Goal: Transaction & Acquisition: Purchase product/service

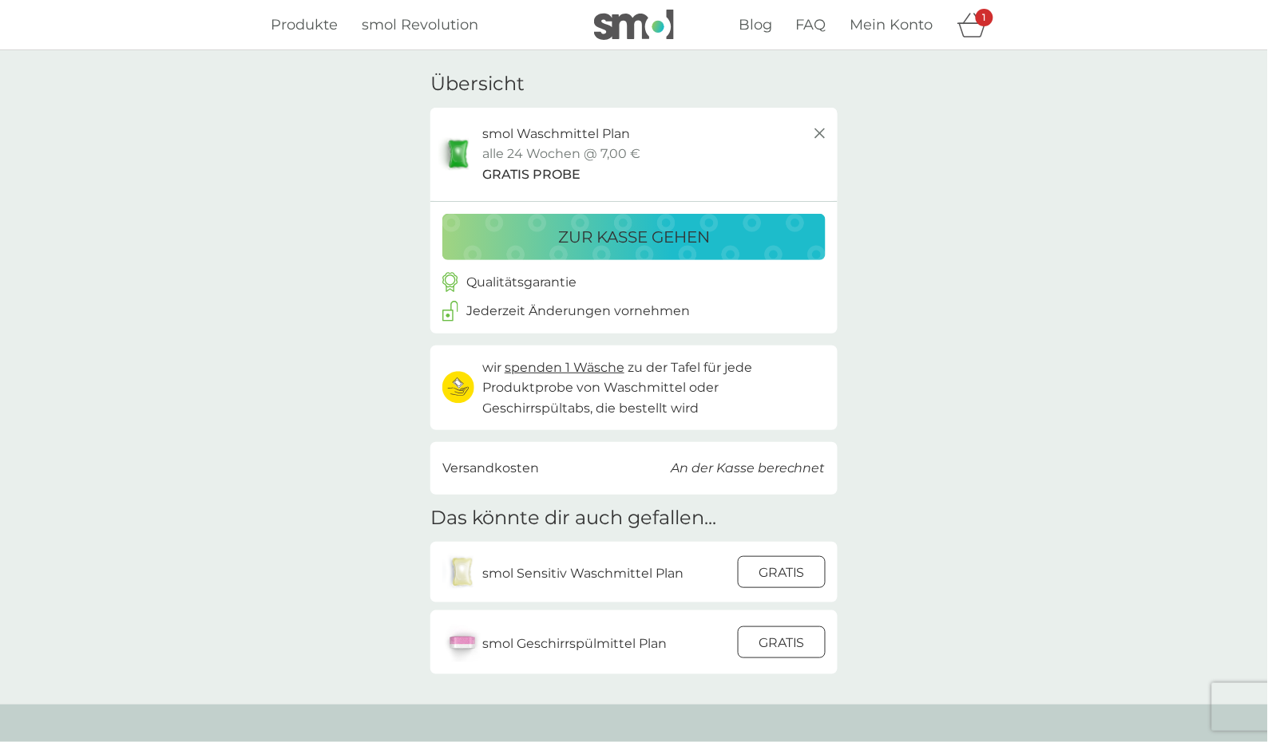
click at [606, 244] on p "zur Kasse gehen" at bounding box center [634, 237] width 152 height 26
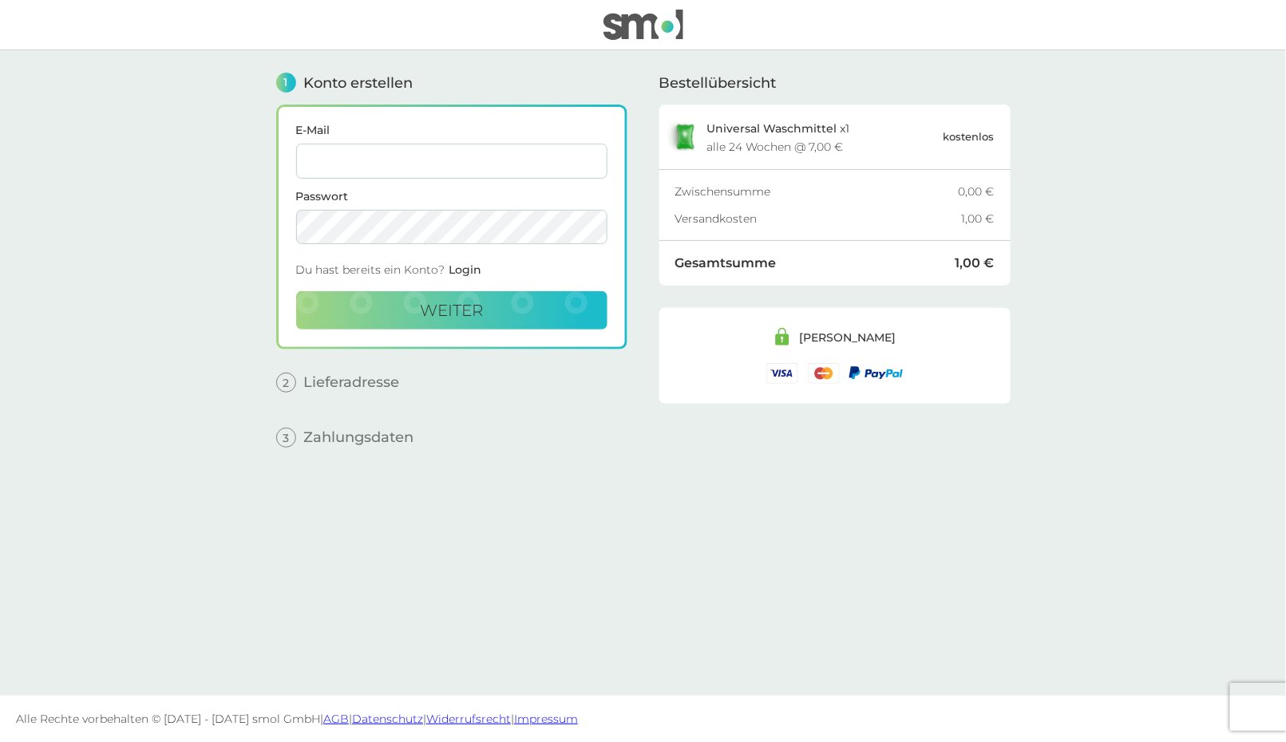
click at [362, 164] on input "E-Mail" at bounding box center [451, 161] width 311 height 35
paste input "[EMAIL_ADDRESS][DOMAIN_NAME]"
type input "[EMAIL_ADDRESS][DOMAIN_NAME]"
click at [198, 261] on main "1 Konto erstellen E-Mail [EMAIL_ADDRESS][DOMAIN_NAME] Passwort Du hast bereits …" at bounding box center [643, 373] width 1286 height 646
click at [389, 308] on button "weiter" at bounding box center [451, 310] width 311 height 38
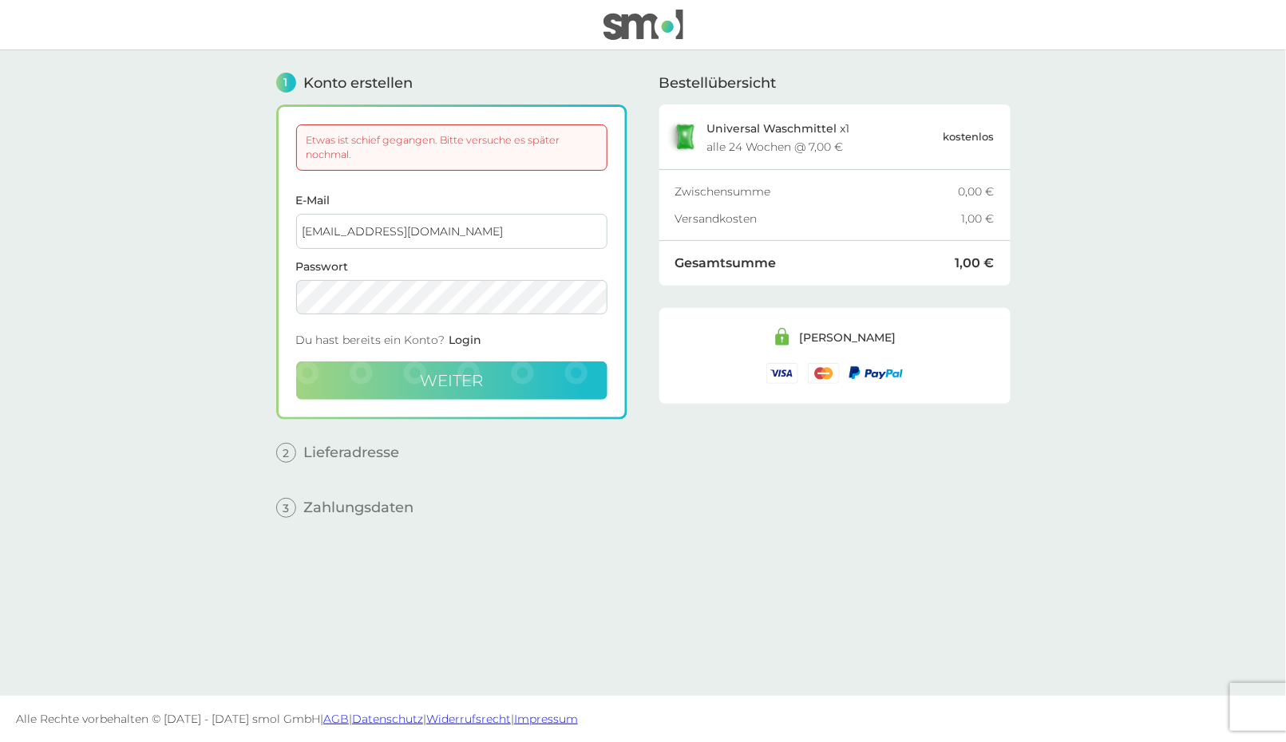
click at [496, 385] on button "weiter" at bounding box center [451, 381] width 311 height 38
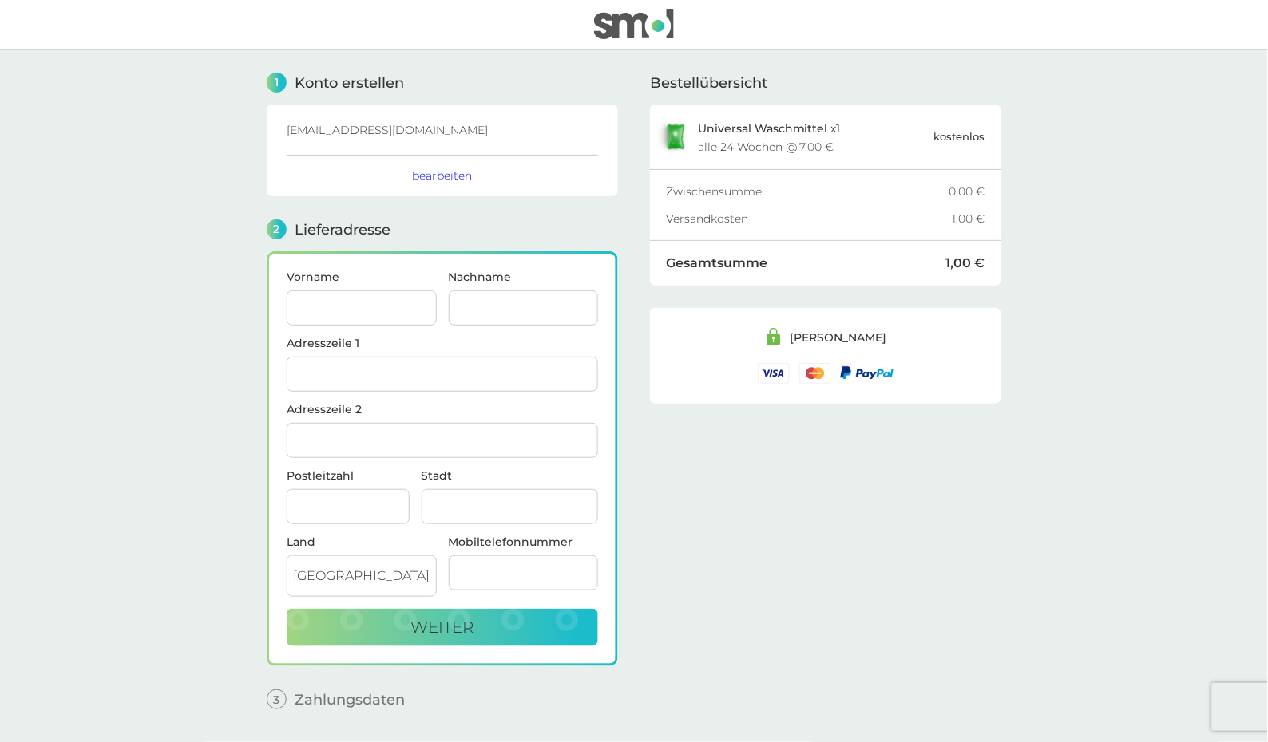
scroll to position [46, 0]
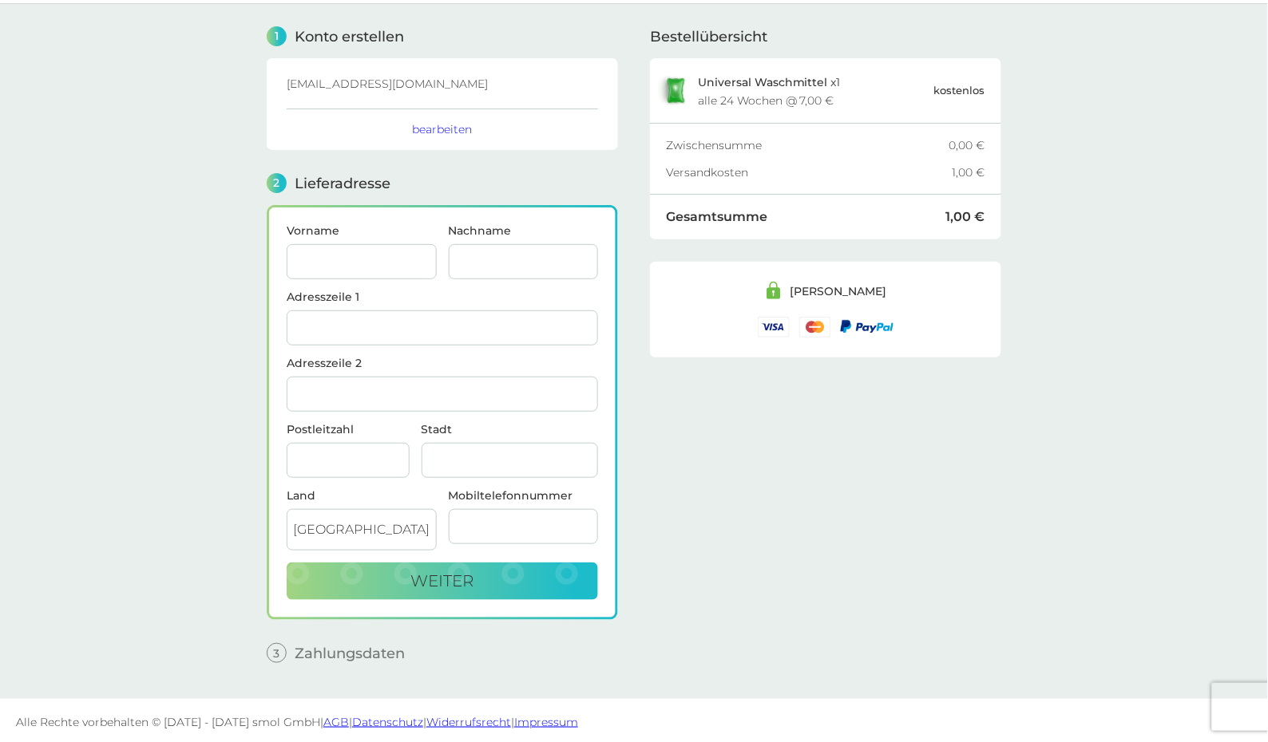
click at [361, 251] on input "Vorname" at bounding box center [362, 261] width 150 height 35
paste input "[EMAIL_ADDRESS][DOMAIN_NAME]"
drag, startPoint x: 322, startPoint y: 255, endPoint x: 462, endPoint y: 265, distance: 140.8
click at [462, 265] on div "Vorname [EMAIL_ADDRESS][DOMAIN_NAME] Nachname" at bounding box center [442, 258] width 323 height 66
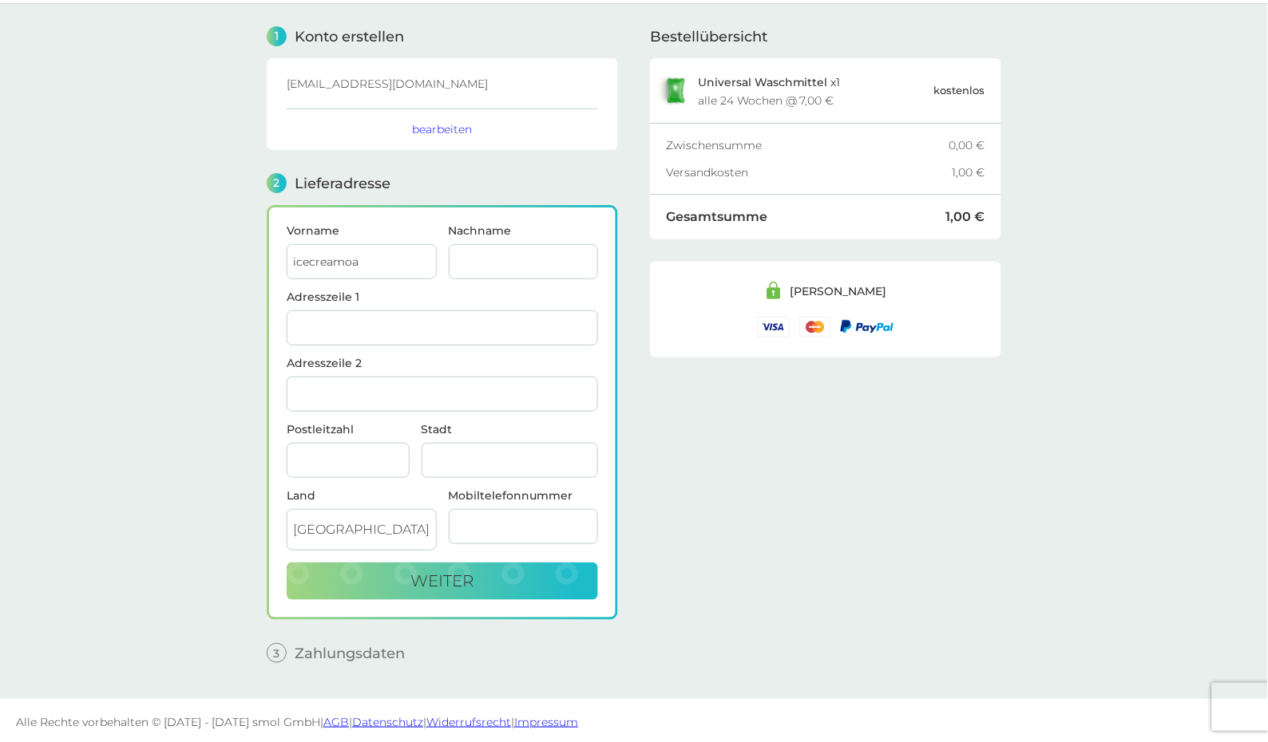
scroll to position [0, 0]
type input "icecreamoa"
click at [507, 263] on input "Nachname" at bounding box center [524, 261] width 150 height 35
paste input "[EMAIL_ADDRESS][DOMAIN_NAME]"
drag, startPoint x: 458, startPoint y: 257, endPoint x: 423, endPoint y: 263, distance: 35.6
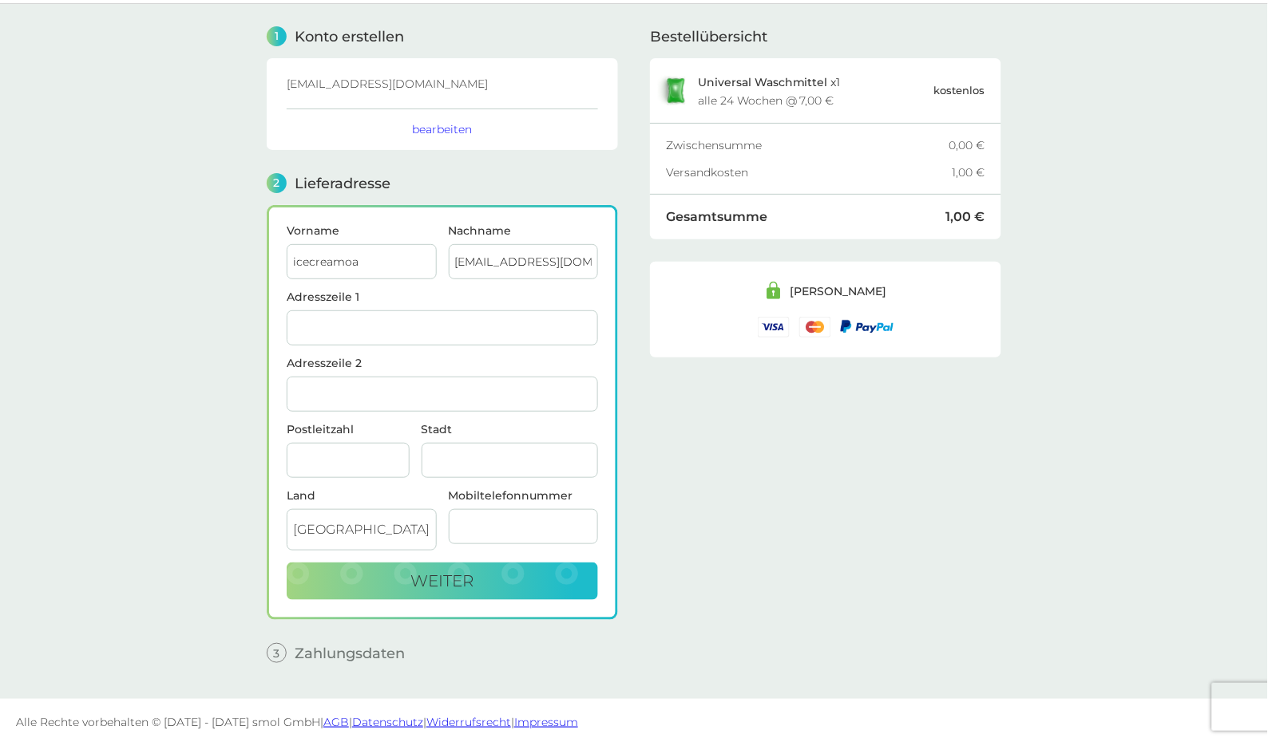
click at [402, 262] on div "Vorname icecreamoa Nachname [EMAIL_ADDRESS][DOMAIN_NAME]" at bounding box center [442, 258] width 323 height 66
drag, startPoint x: 497, startPoint y: 256, endPoint x: 639, endPoint y: 268, distance: 142.6
click at [639, 268] on div "1 Konto erstellen [EMAIL_ADDRESS][DOMAIN_NAME] bearbeiten 2 Lieferadresse Vorna…" at bounding box center [634, 339] width 734 height 671
type input "oatssat"
click at [418, 311] on input "Adresszeile 1" at bounding box center [442, 328] width 311 height 35
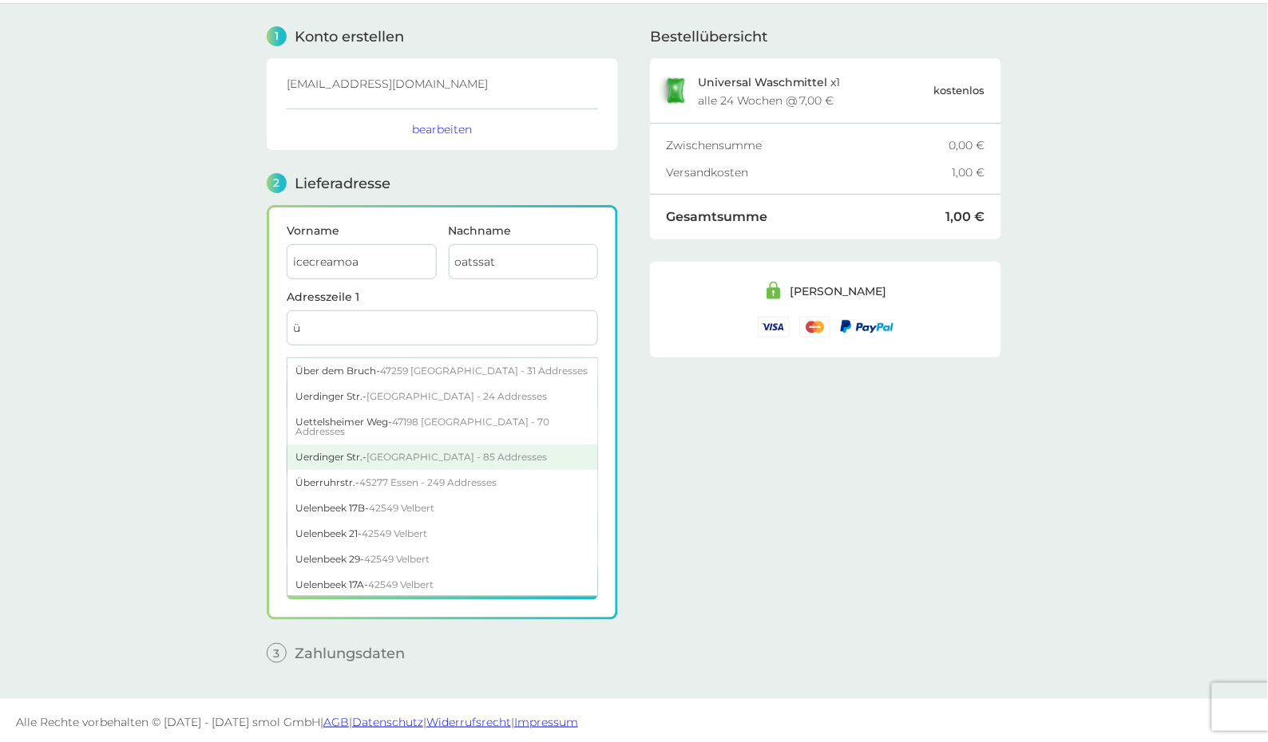
click at [395, 451] on span "[GEOGRAPHIC_DATA] - 85 Addresses" at bounding box center [456, 457] width 180 height 12
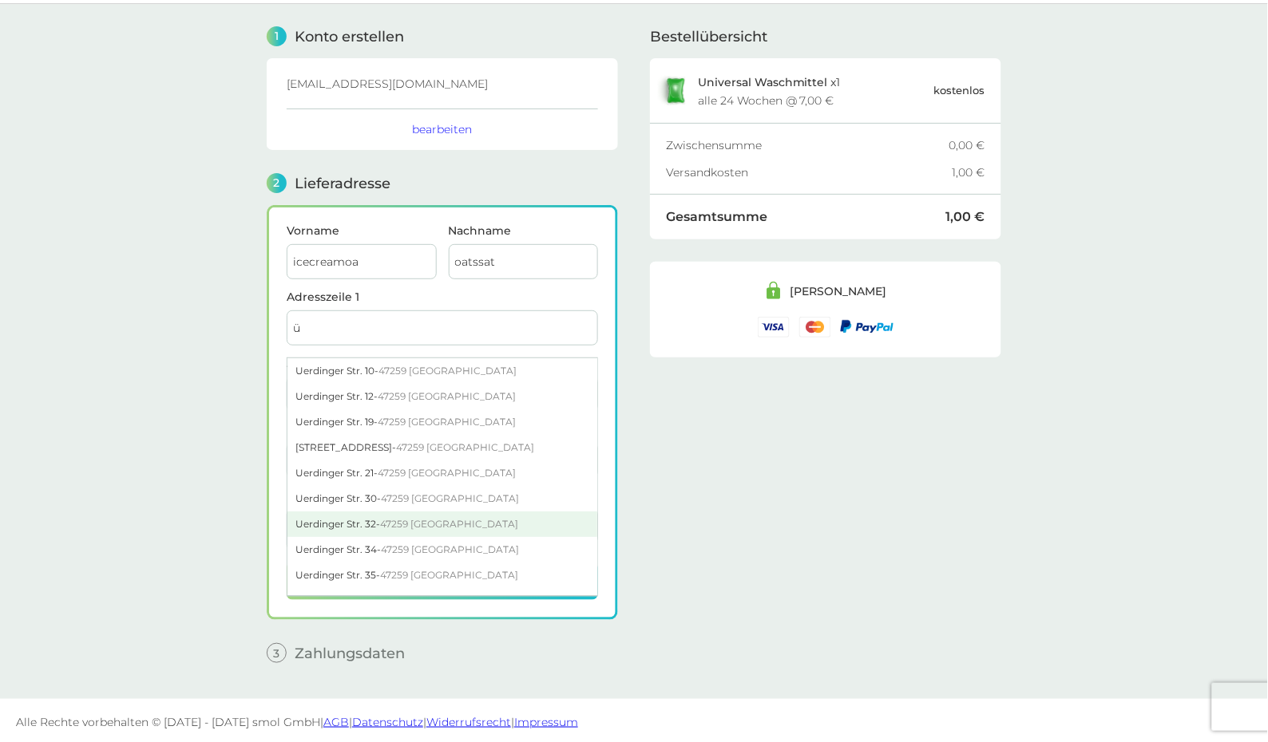
click at [391, 525] on span "47259 [GEOGRAPHIC_DATA]" at bounding box center [449, 524] width 138 height 12
type input "Uerdinger Str. 32"
type input "[GEOGRAPHIC_DATA]"
type input "47259"
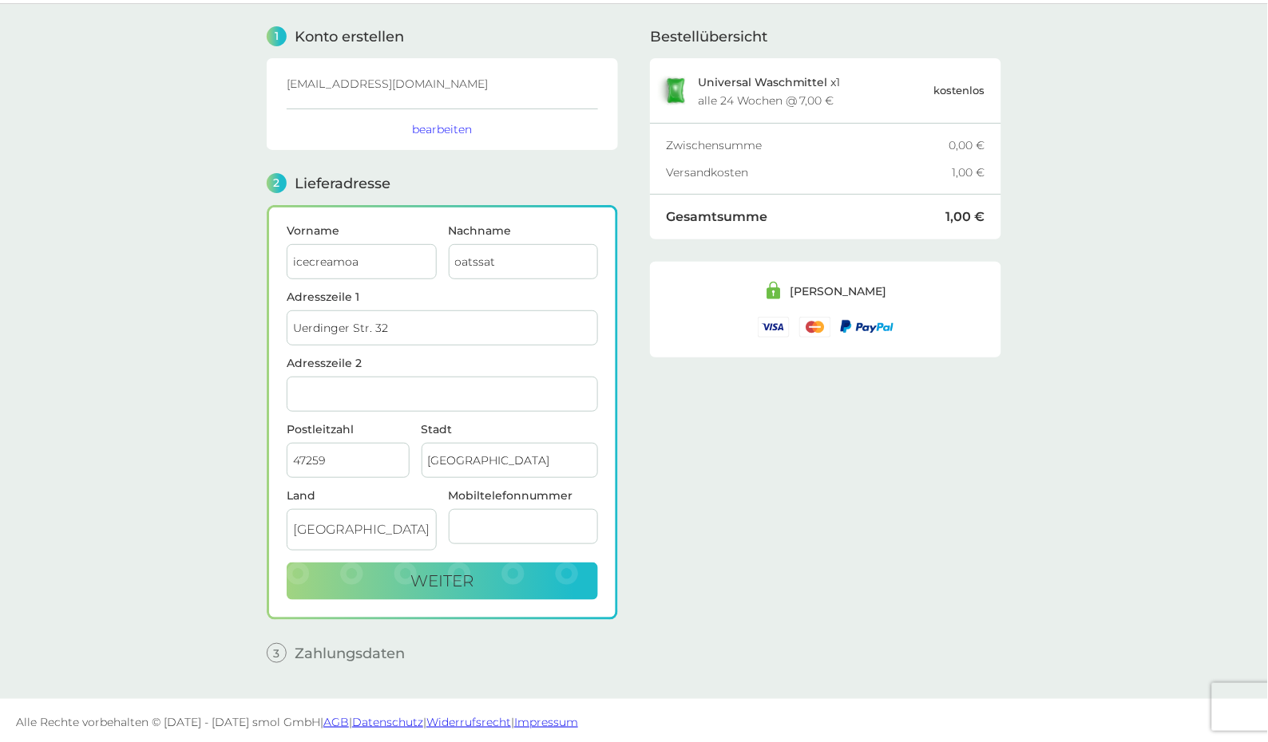
click at [507, 522] on input "Mobiltelefonnummer" at bounding box center [524, 526] width 150 height 35
type input "1779871233"
click at [409, 591] on button "weiter" at bounding box center [442, 582] width 311 height 38
checkbox input "true"
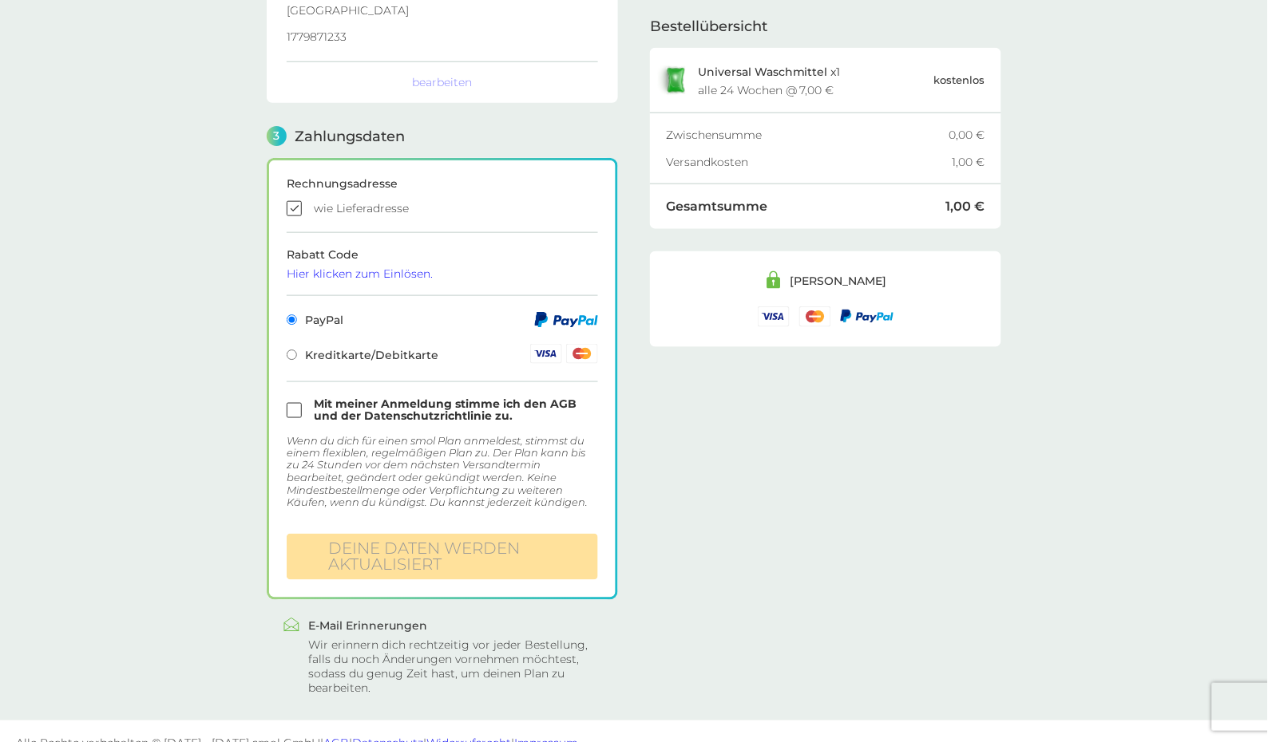
scroll to position [362, 0]
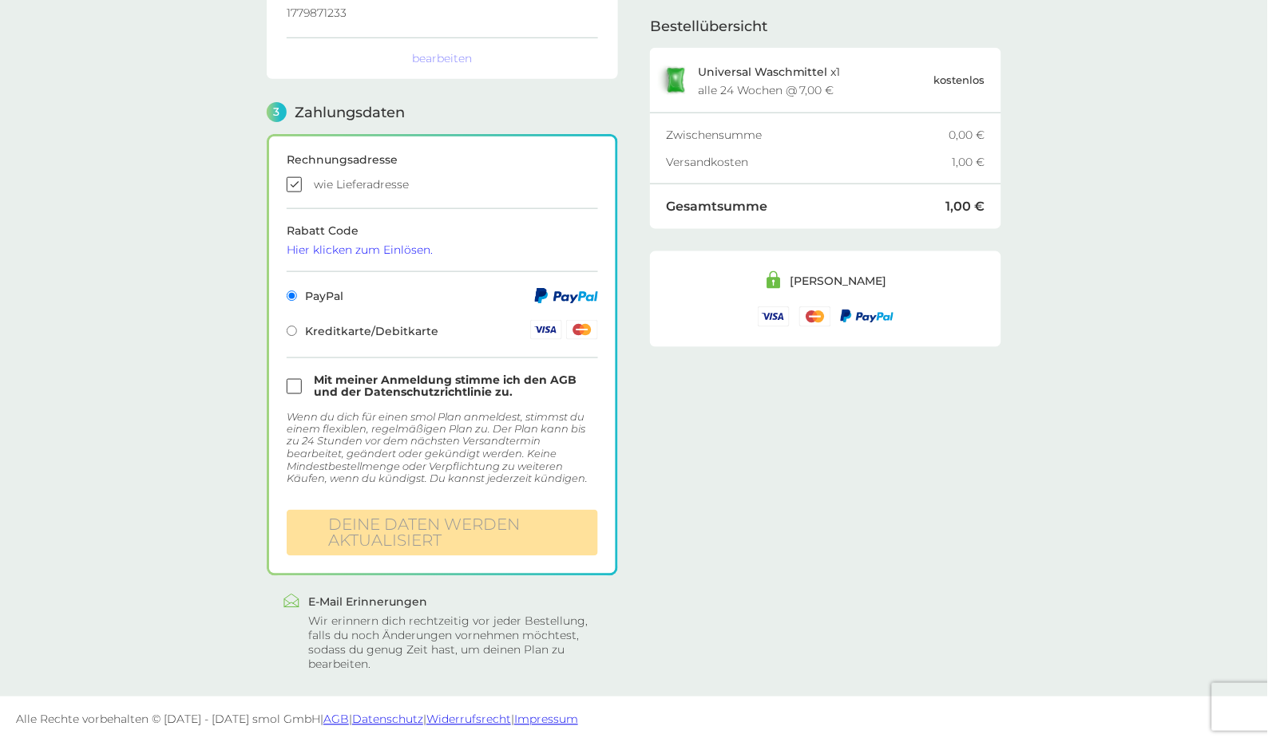
drag, startPoint x: 293, startPoint y: 383, endPoint x: 315, endPoint y: 386, distance: 21.7
click at [293, 382] on input "checkbox" at bounding box center [442, 386] width 311 height 24
checkbox input "true"
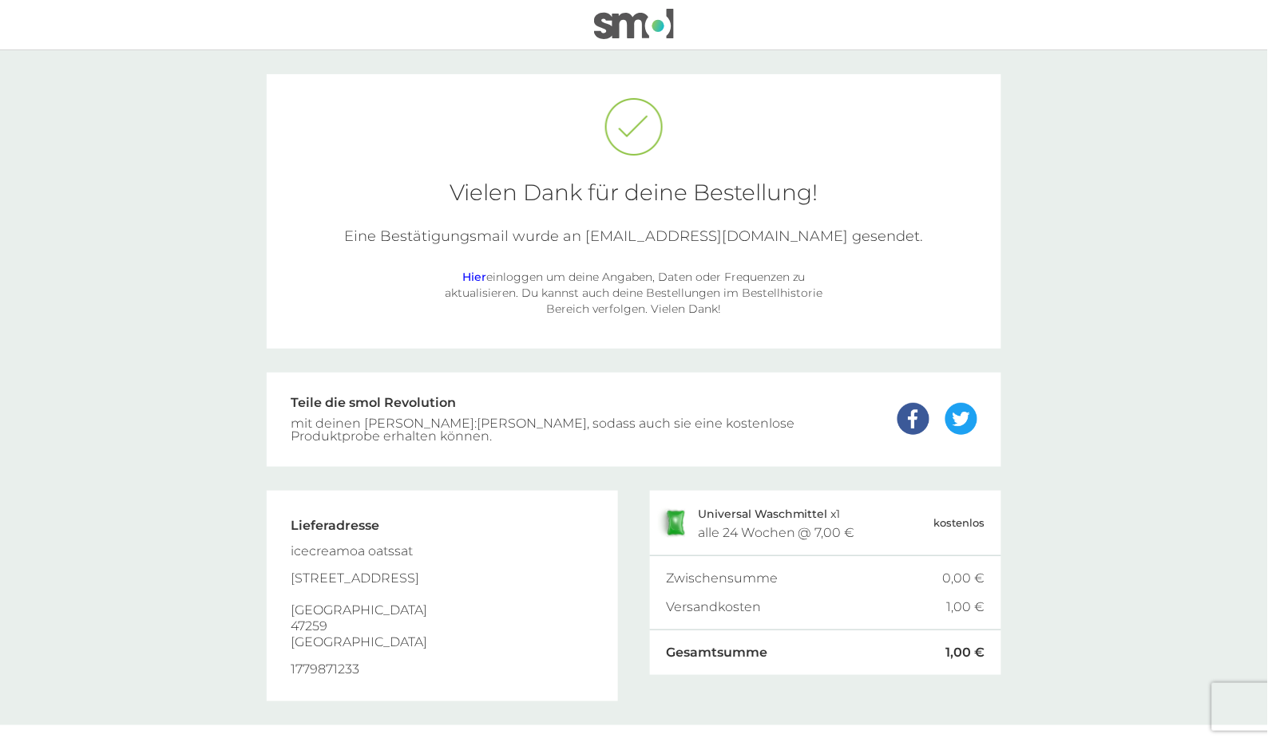
click at [468, 275] on link "Hier" at bounding box center [474, 277] width 24 height 14
